Goal: Information Seeking & Learning: Check status

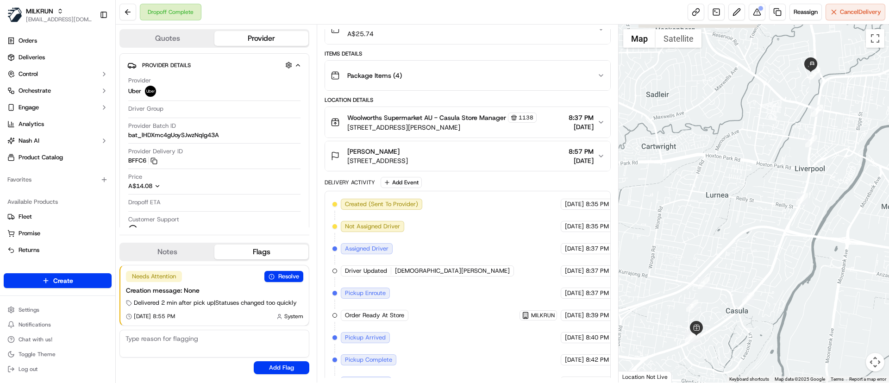
scroll to position [156, 0]
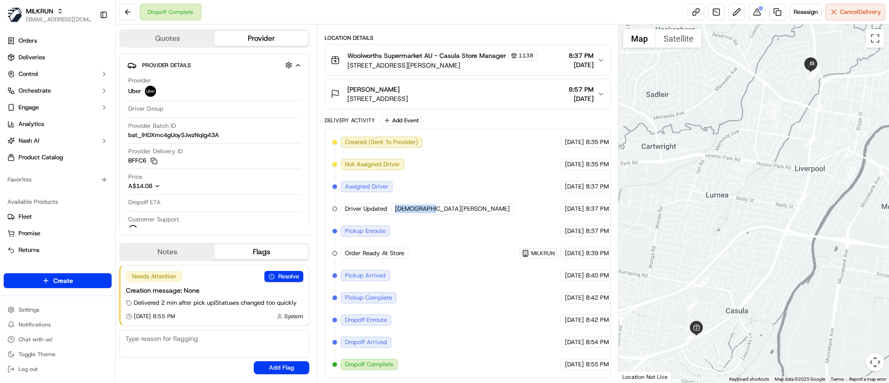
drag, startPoint x: 399, startPoint y: 207, endPoint x: 478, endPoint y: 203, distance: 79.7
click at [478, 203] on div "Created (Sent To Provider) Uber [DATE] 8:35 PM AEST Not Assigned Driver Uber [D…" at bounding box center [467, 253] width 270 height 233
click at [46, 56] on link "Deliveries" at bounding box center [58, 57] width 108 height 15
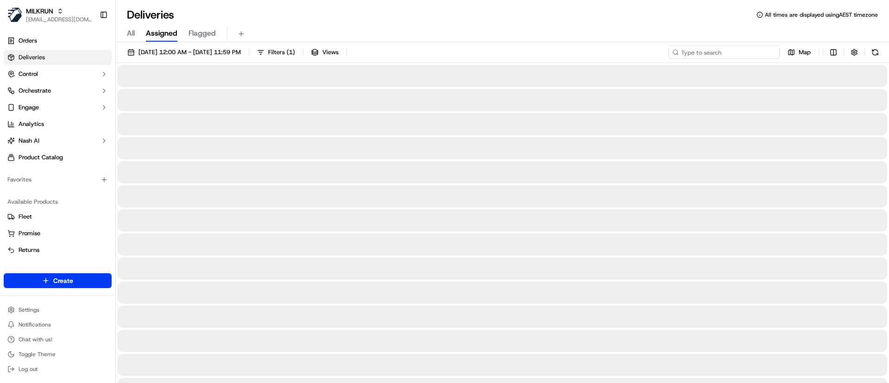
click at [725, 53] on input at bounding box center [723, 52] width 111 height 13
paste input "[DEMOGRAPHIC_DATA][PERSON_NAME]"
click at [681, 54] on input "[DEMOGRAPHIC_DATA][PERSON_NAME]" at bounding box center [723, 52] width 111 height 13
type input "[DEMOGRAPHIC_DATA][PERSON_NAME]"
click at [877, 52] on button at bounding box center [874, 52] width 13 height 13
